Goal: Navigation & Orientation: Find specific page/section

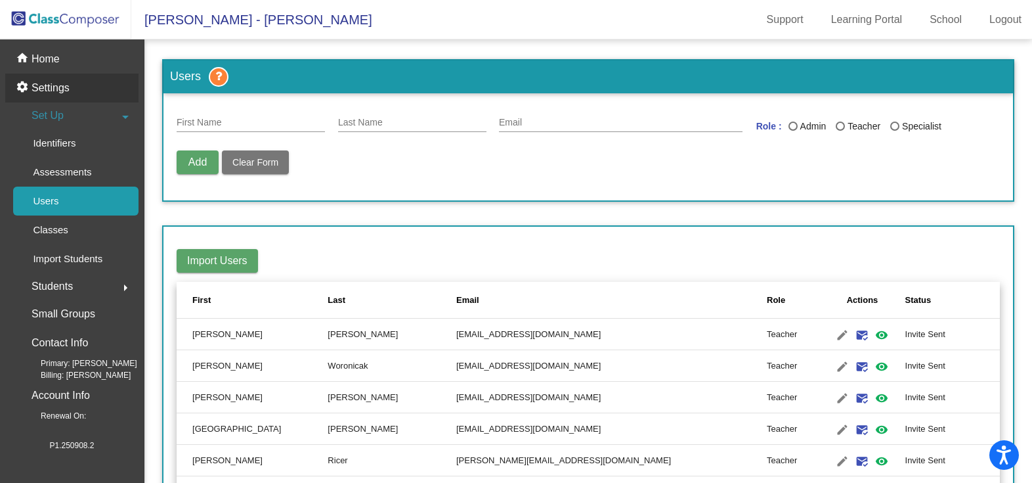
click at [58, 78] on div "settings Settings" at bounding box center [71, 88] width 133 height 29
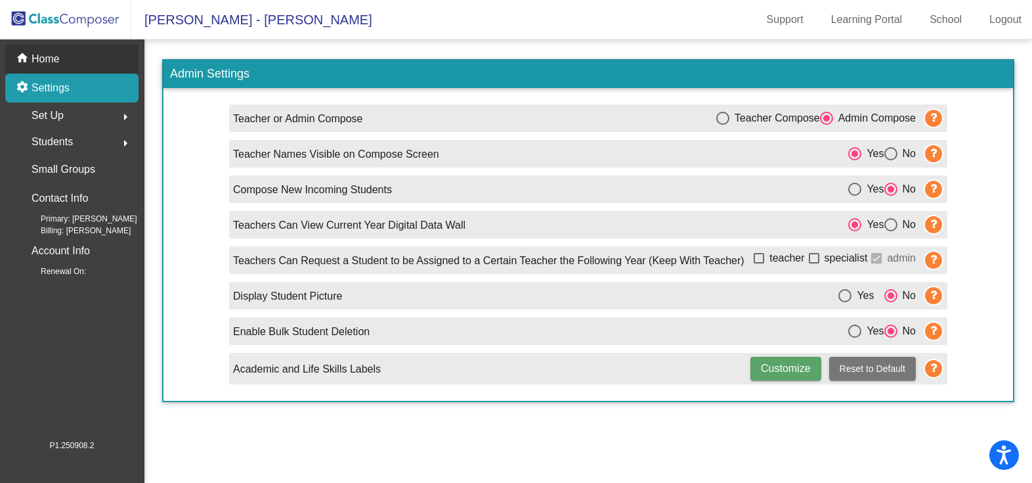
click at [47, 62] on p "Home" at bounding box center [46, 59] width 28 height 16
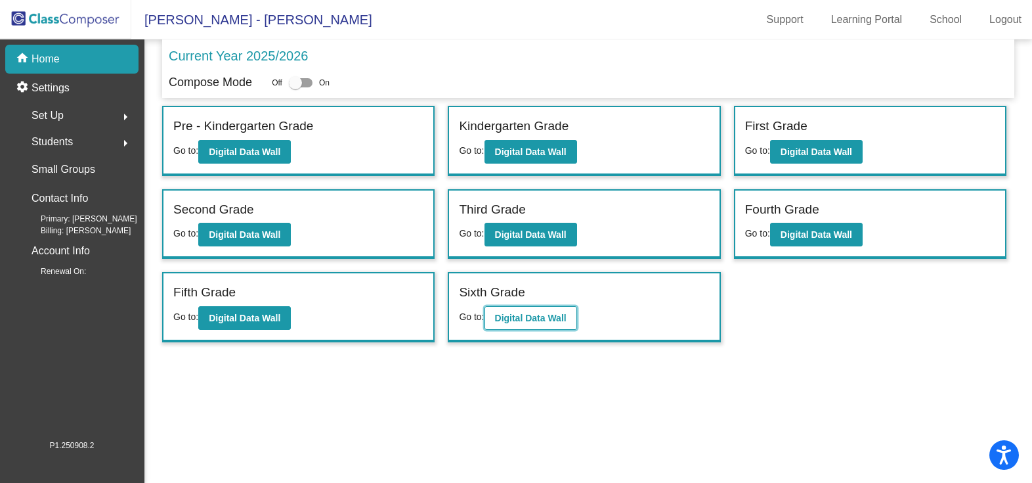
click at [501, 318] on b "Digital Data Wall" at bounding box center [531, 317] width 72 height 11
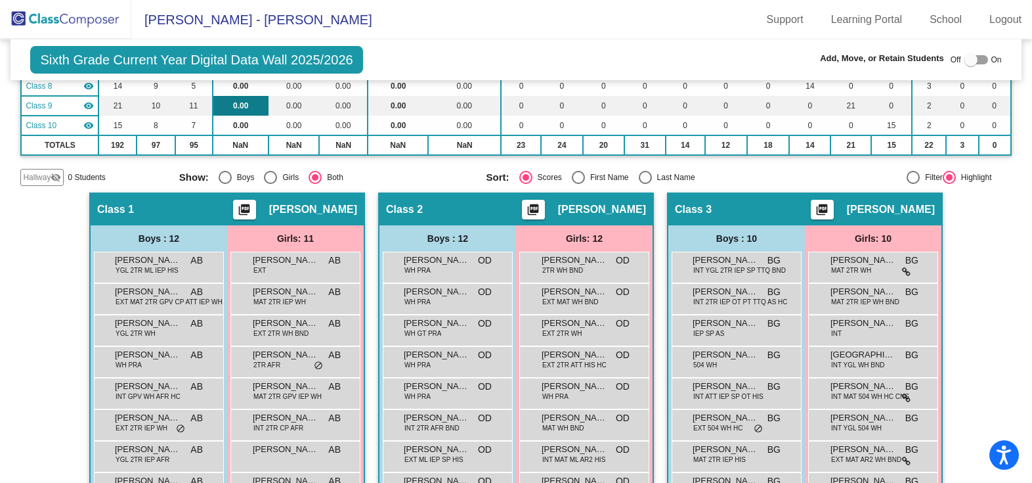
scroll to position [656, 0]
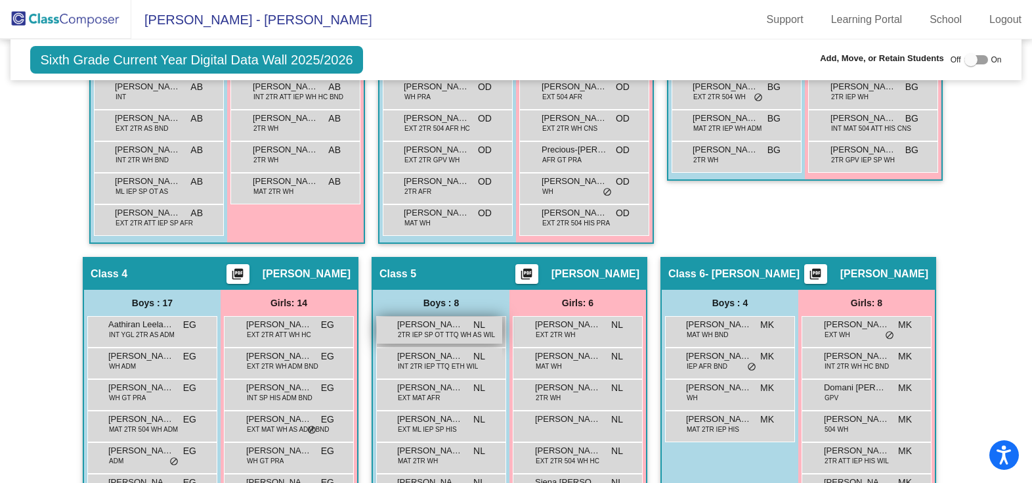
click at [433, 332] on span "2TR IEP SP OT TTQ WH AS WIL" at bounding box center [446, 335] width 97 height 10
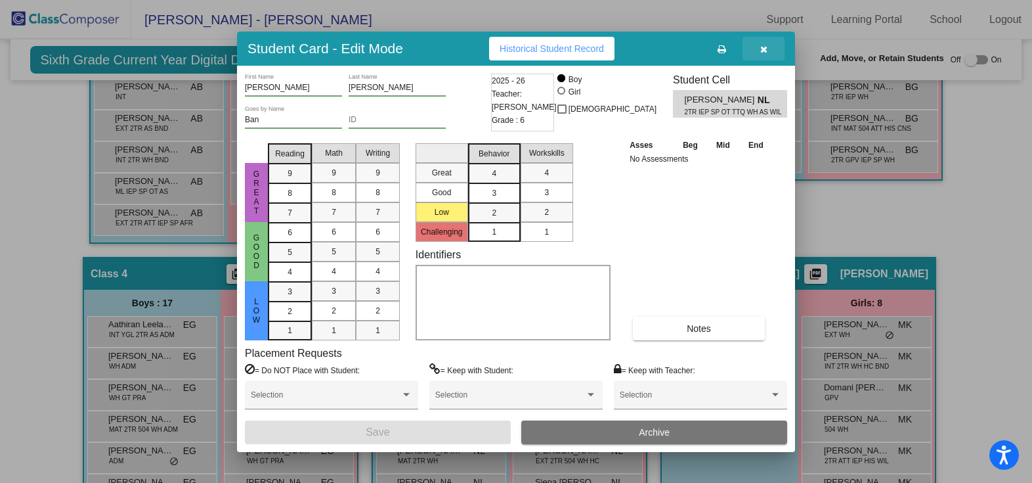
click at [765, 49] on icon "button" at bounding box center [763, 49] width 7 height 9
